Goal: Find specific page/section: Find specific page/section

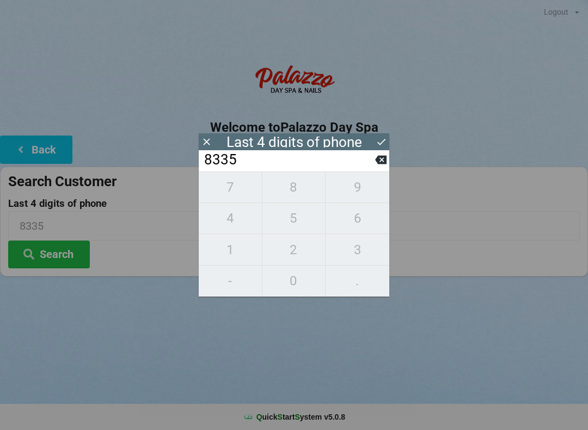
scroll to position [15, 0]
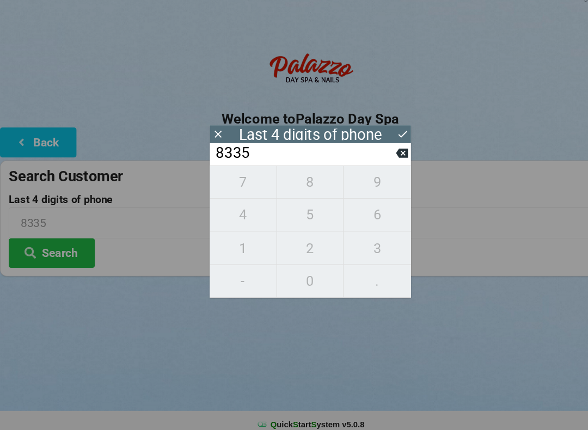
click at [378, 156] on icon at bounding box center [380, 160] width 11 height 9
click at [379, 156] on icon at bounding box center [380, 160] width 11 height 9
click at [379, 154] on icon at bounding box center [380, 159] width 11 height 11
type input "____"
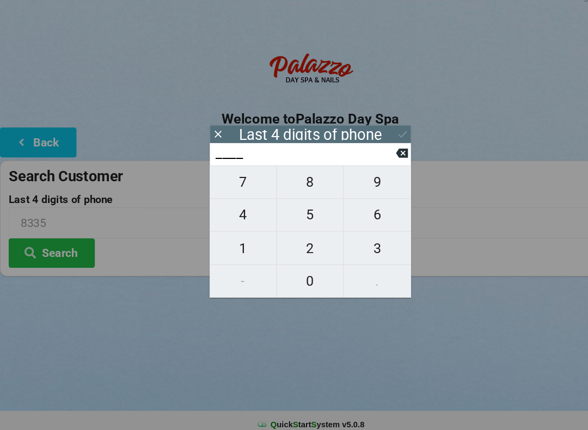
click at [362, 207] on span "6" at bounding box center [357, 218] width 64 height 23
type input "6___"
click at [312, 178] on span "8" at bounding box center [293, 187] width 63 height 23
type input "68__"
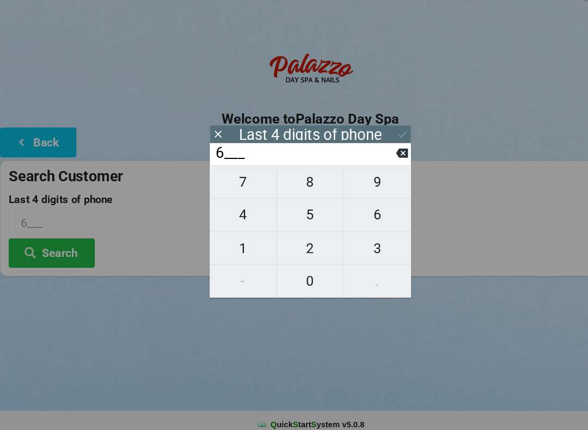
type input "68__"
click at [241, 185] on span "7" at bounding box center [230, 187] width 63 height 23
type input "687_"
click at [366, 186] on span "9" at bounding box center [357, 187] width 64 height 23
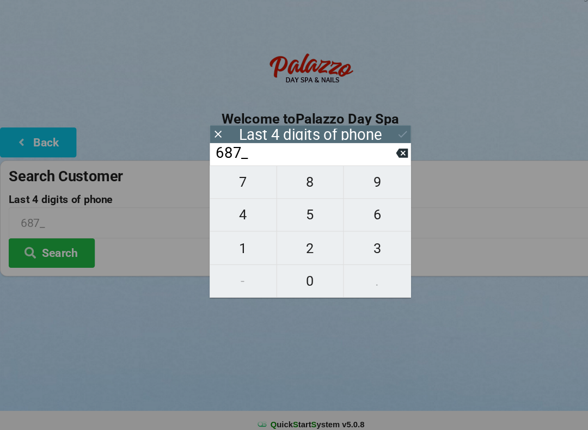
type input "6879"
click at [386, 136] on icon at bounding box center [380, 141] width 11 height 11
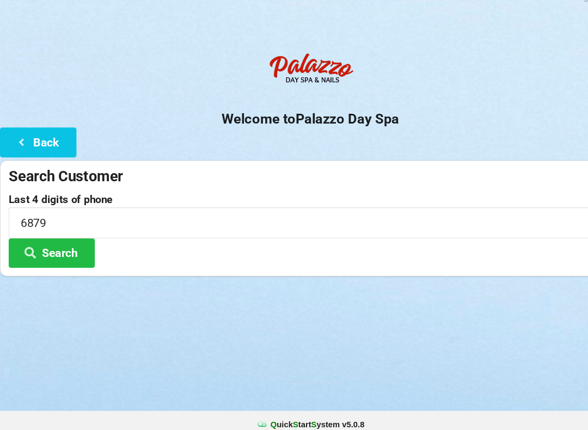
click at [69, 240] on button "Search" at bounding box center [49, 254] width 82 height 28
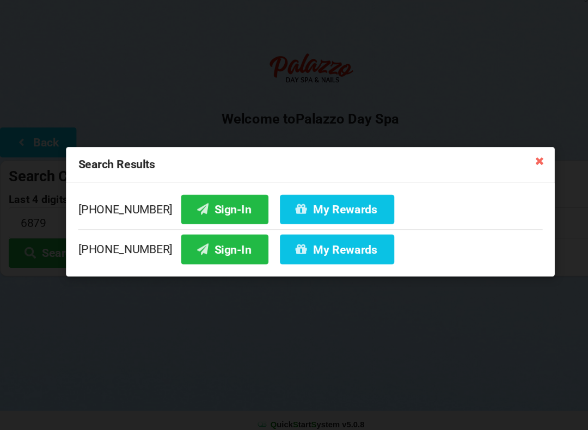
click at [198, 237] on button "Sign-In" at bounding box center [212, 251] width 83 height 28
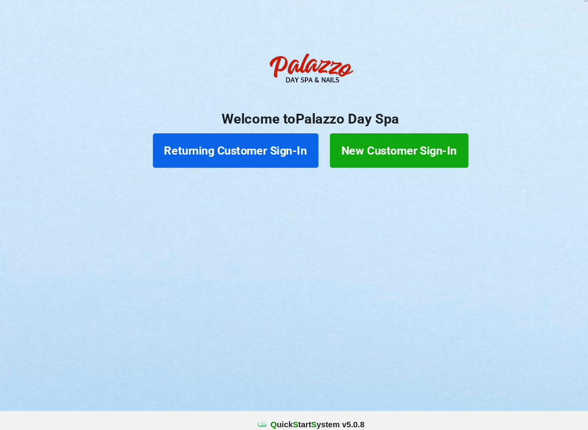
click at [232, 141] on button "Returning Customer Sign-In" at bounding box center [223, 157] width 157 height 33
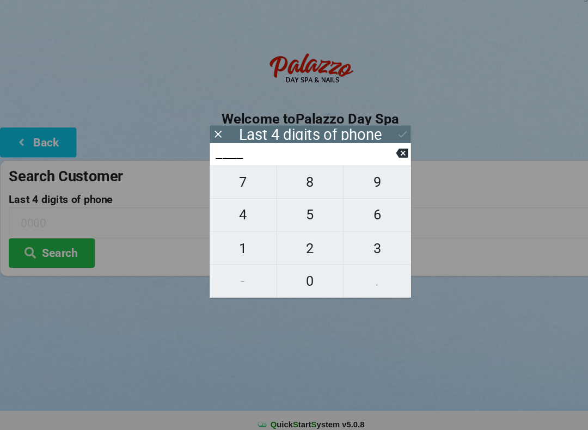
click at [234, 176] on span "7" at bounding box center [230, 187] width 63 height 23
type input "7___"
click at [360, 238] on span "3" at bounding box center [357, 249] width 64 height 23
type input "73__"
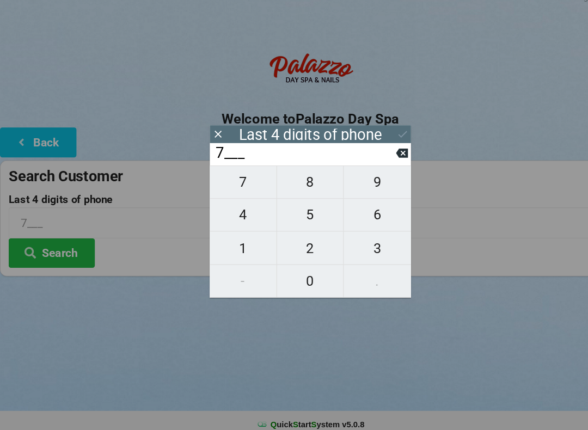
type input "73__"
click at [232, 179] on span "7" at bounding box center [230, 187] width 63 height 23
type input "737_"
click at [296, 176] on span "8" at bounding box center [293, 187] width 63 height 23
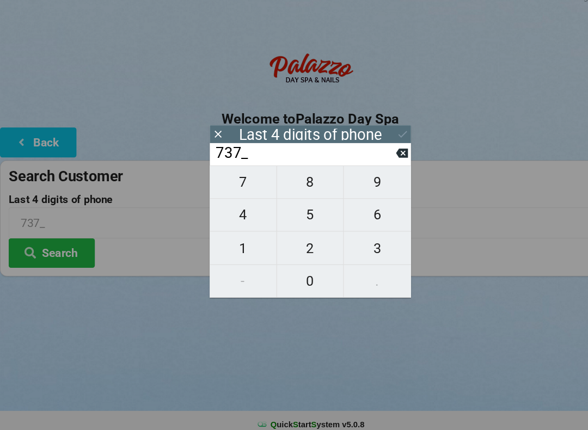
type input "7378"
click at [385, 139] on icon at bounding box center [381, 142] width 8 height 7
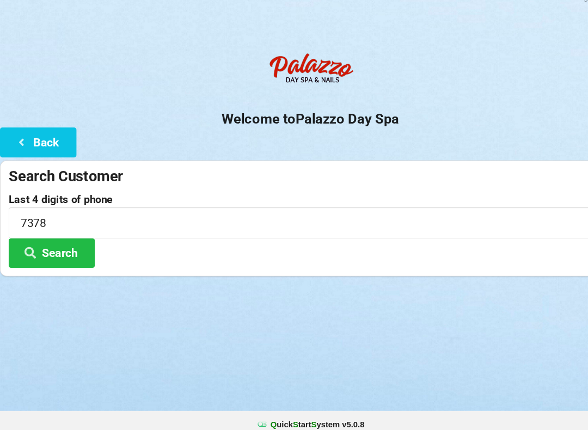
click at [54, 240] on button "Search" at bounding box center [49, 254] width 82 height 28
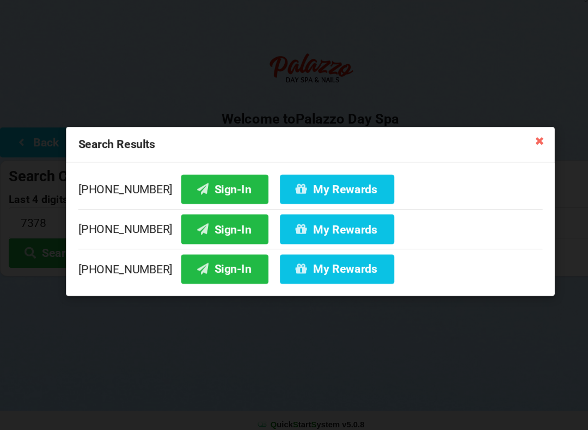
click at [193, 256] on button "Sign-In" at bounding box center [212, 270] width 83 height 28
